Goal: Task Accomplishment & Management: Use online tool/utility

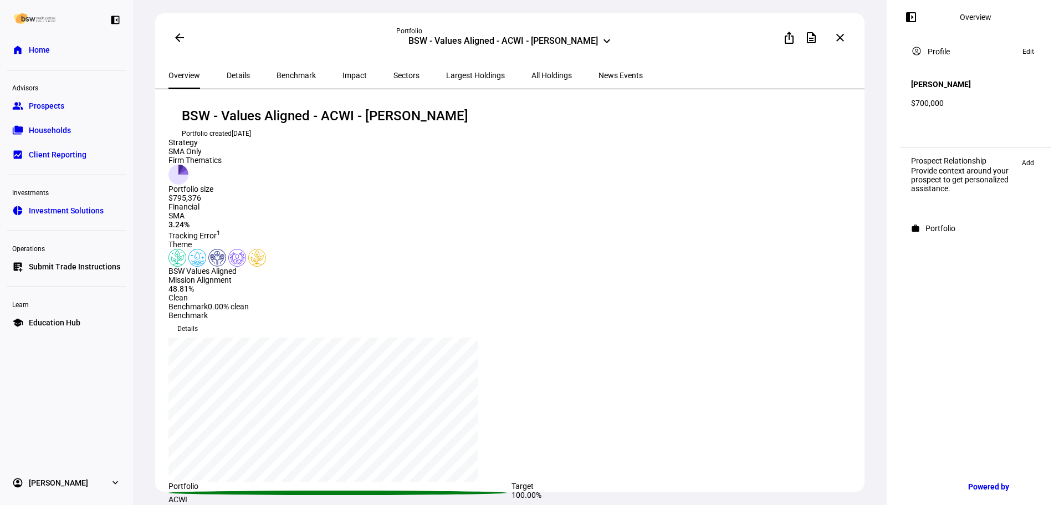
click at [74, 43] on link "home Home" at bounding box center [67, 50] width 120 height 22
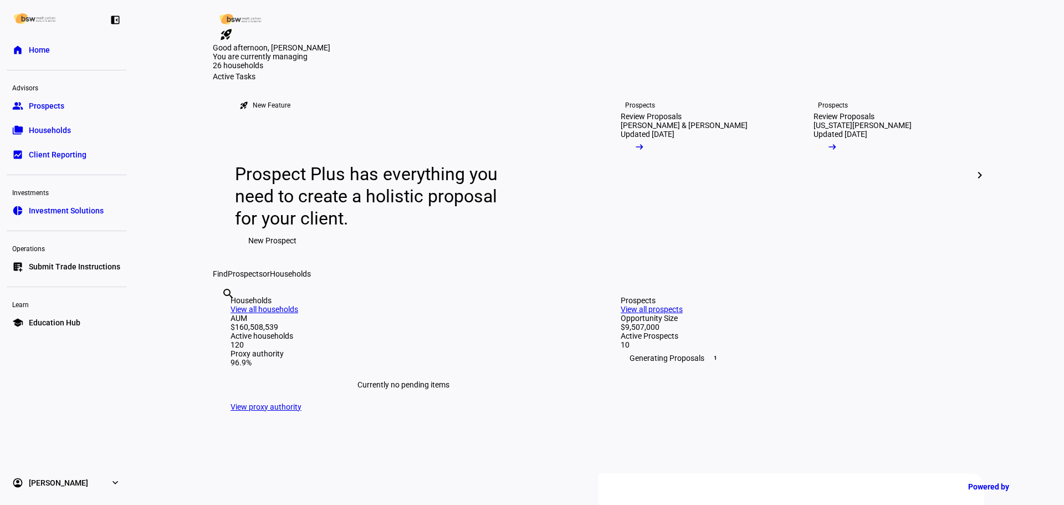
click at [85, 267] on span "Submit Trade Instructions" at bounding box center [74, 266] width 91 height 11
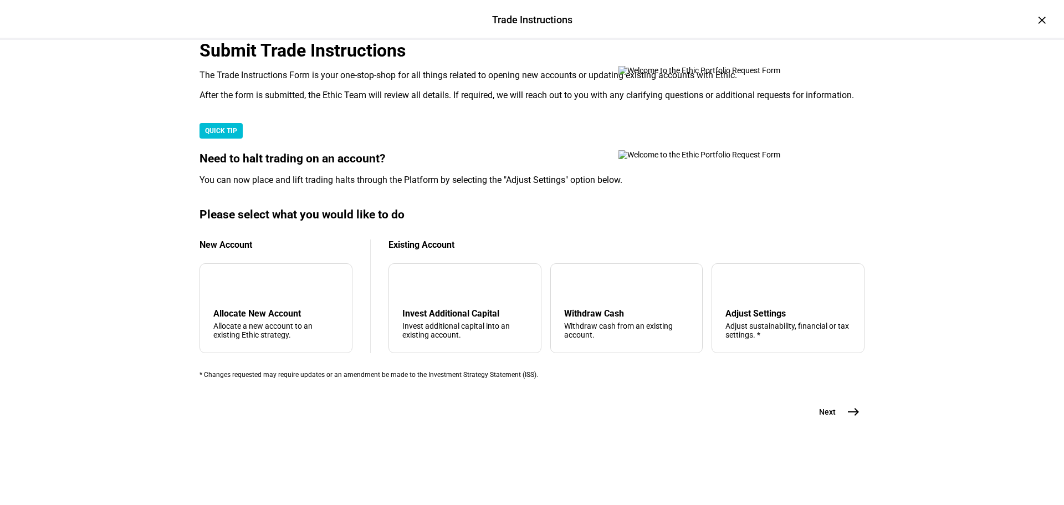
drag, startPoint x: 955, startPoint y: 223, endPoint x: 721, endPoint y: 409, distance: 298.5
click at [953, 223] on div "Trade Instructions Trade Instructions × Submit Trade Instructions The Trade Ins…" at bounding box center [532, 252] width 1064 height 505
